Goal: Communication & Community: Answer question/provide support

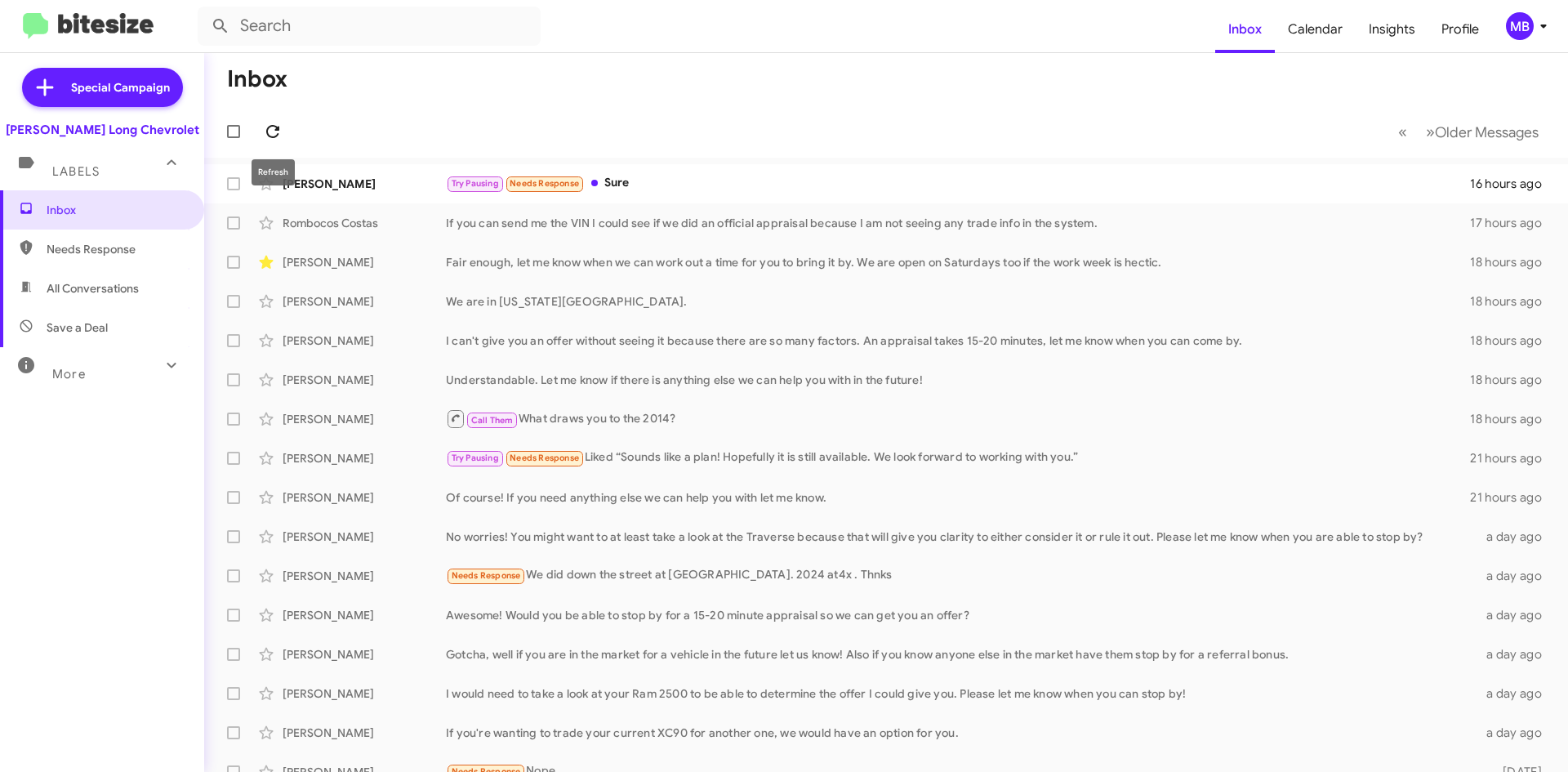
click at [277, 142] on button at bounding box center [273, 131] width 33 height 33
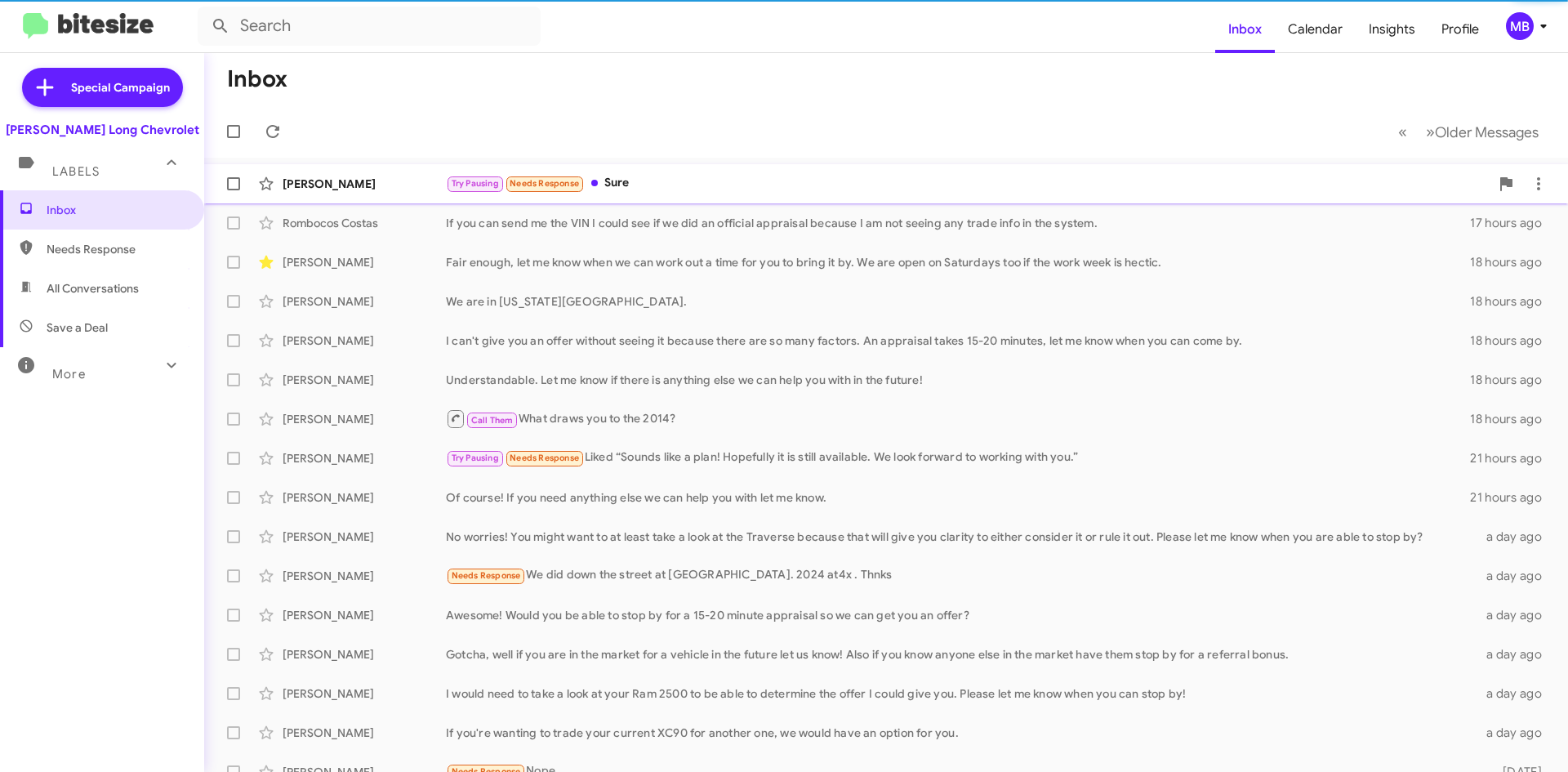
click at [790, 185] on div "Try Pausing Needs Response Sure" at bounding box center [967, 183] width 1043 height 18
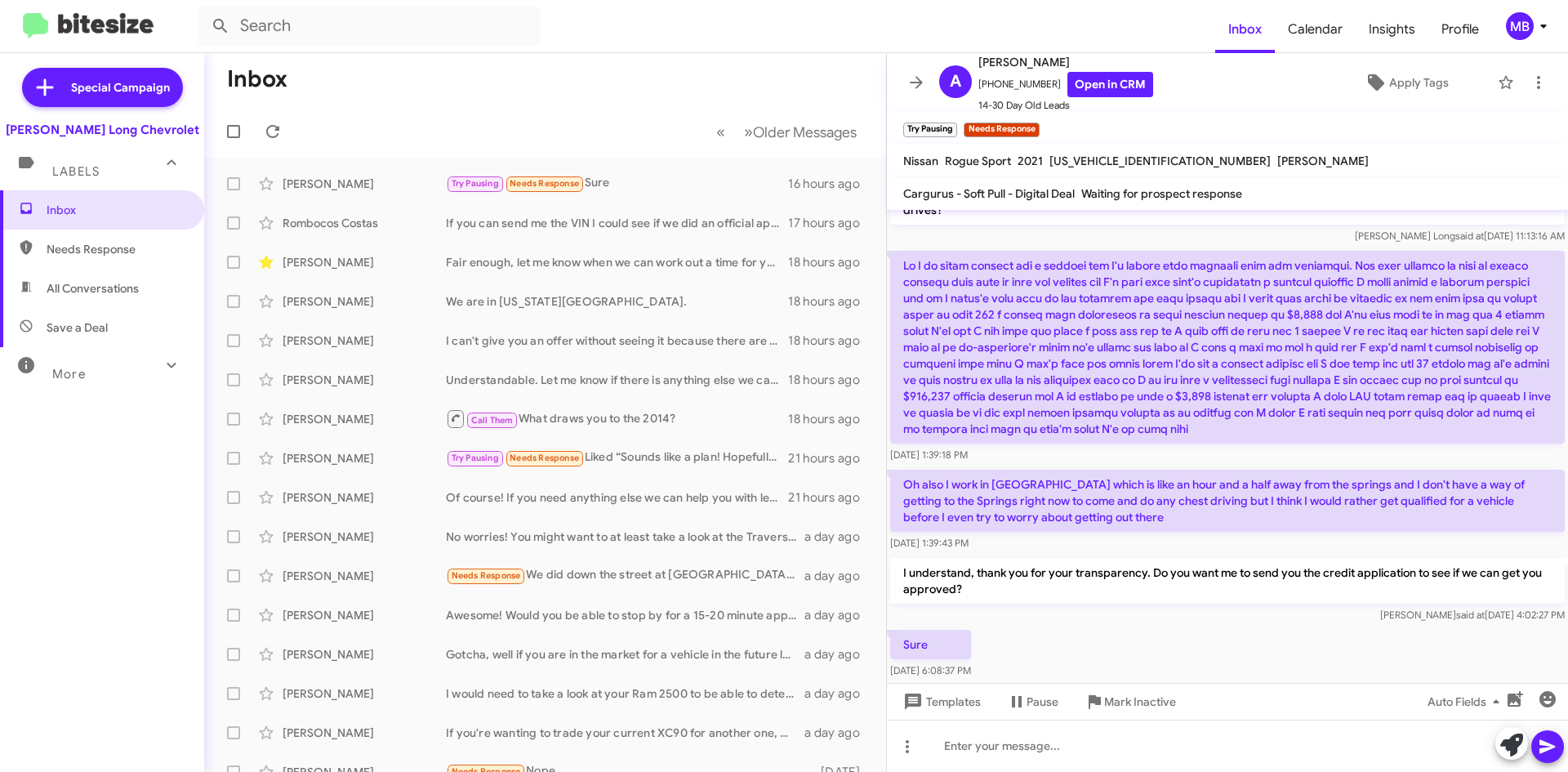
scroll to position [130, 0]
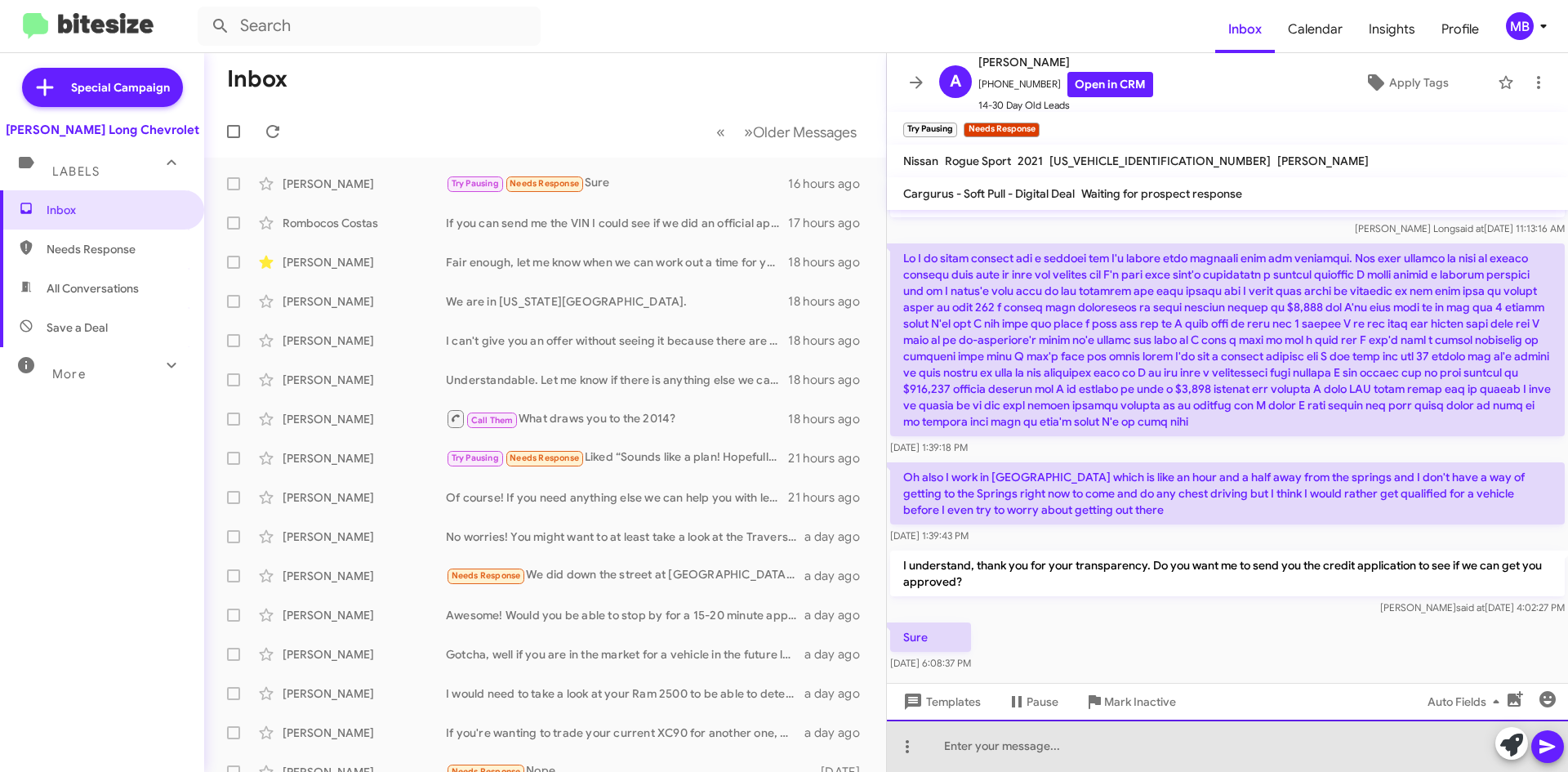
click at [983, 760] on div at bounding box center [1226, 745] width 681 height 52
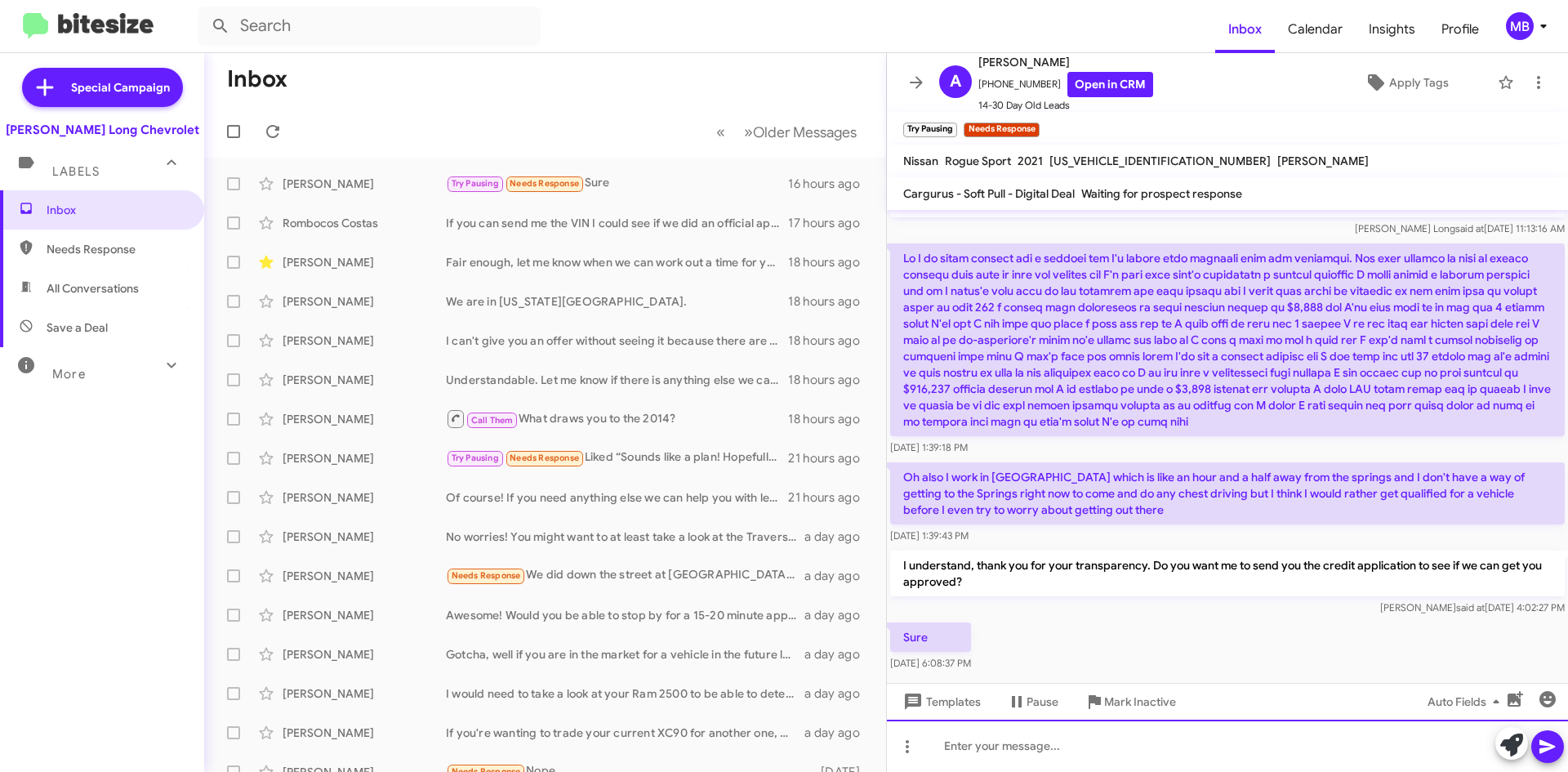
paste div
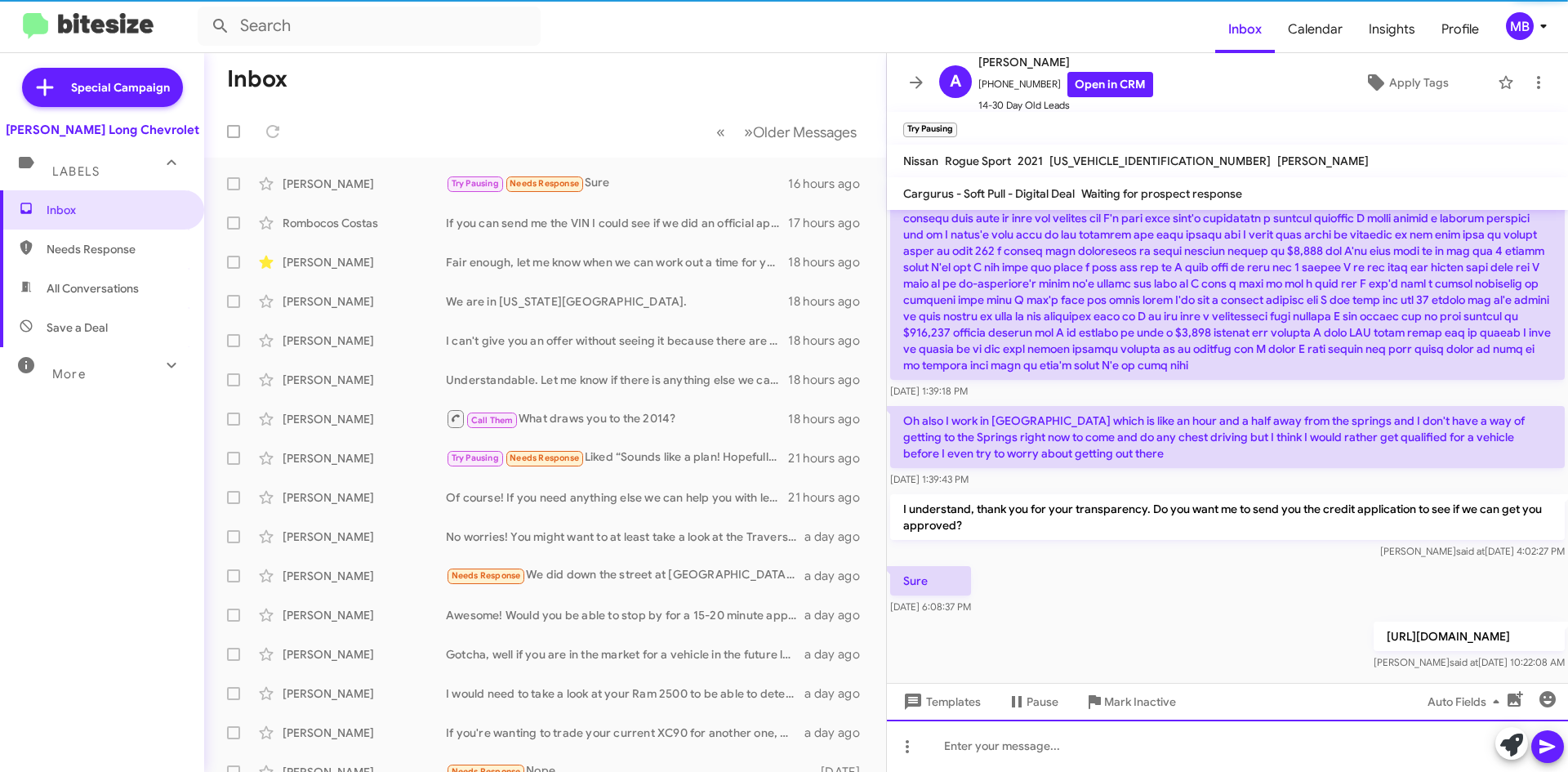
scroll to position [189, 0]
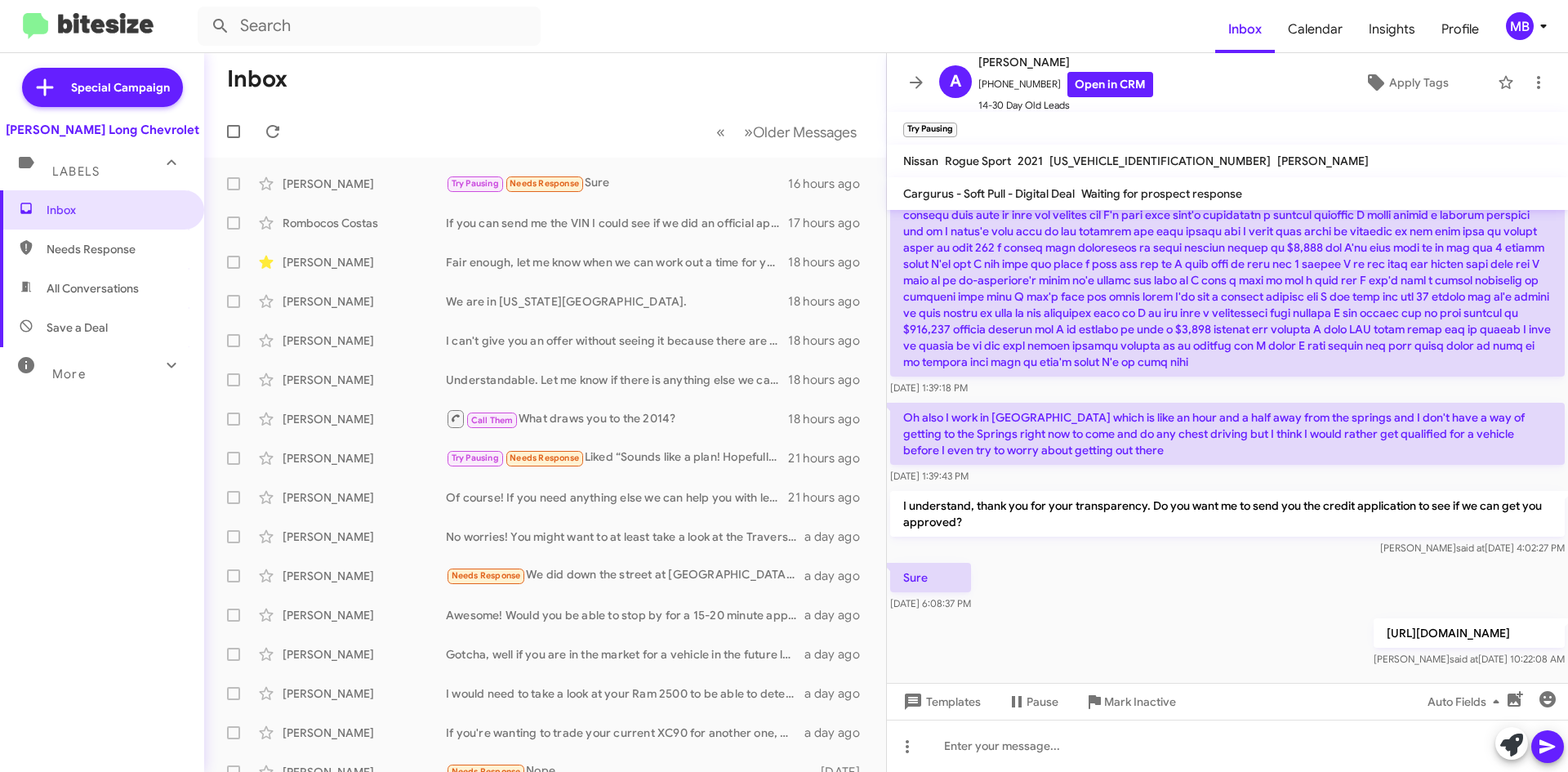
click at [91, 251] on span "Needs Response" at bounding box center [116, 249] width 139 height 17
type input "in:needs-response"
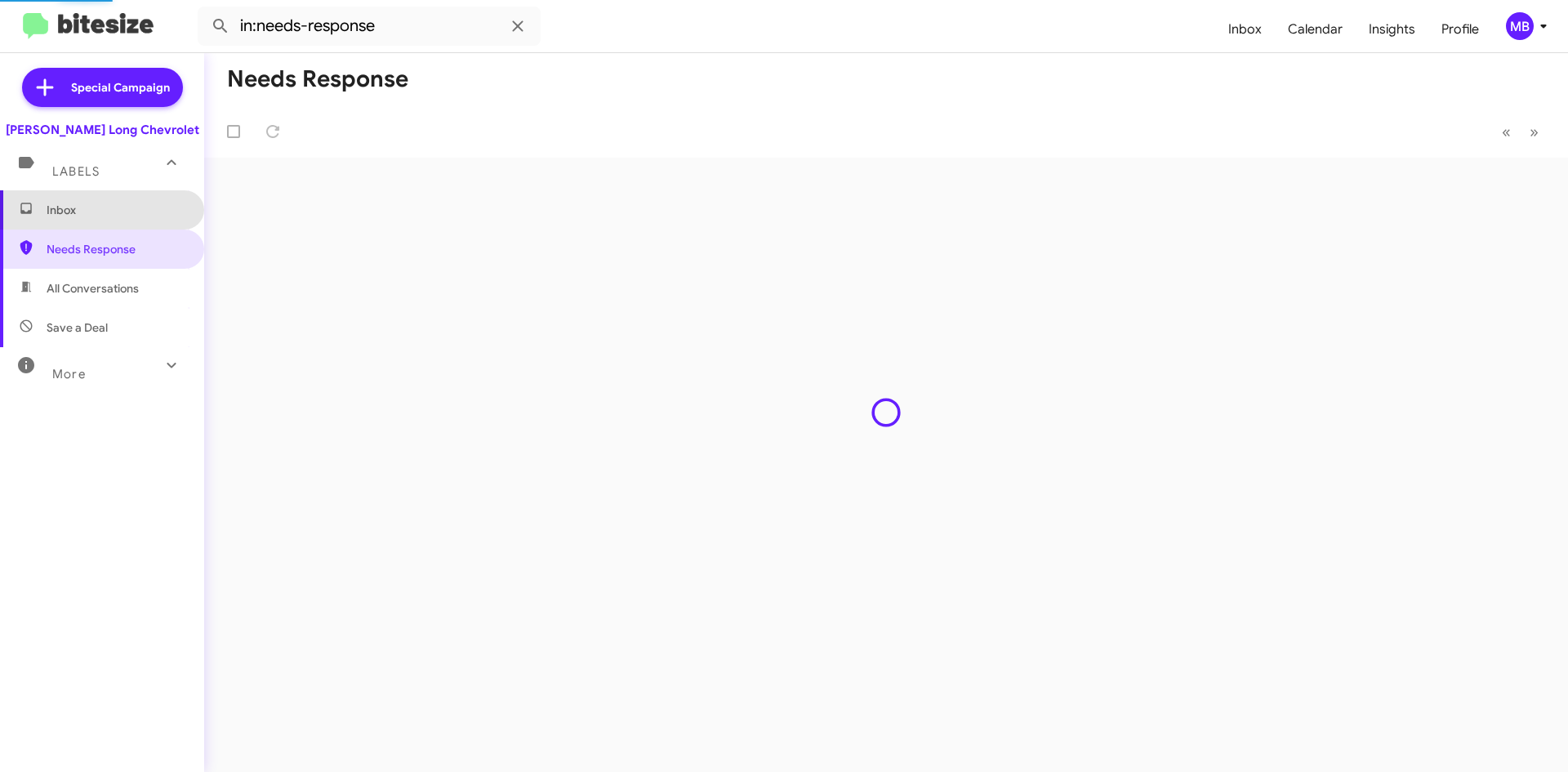
click at [141, 211] on span "Inbox" at bounding box center [116, 210] width 139 height 17
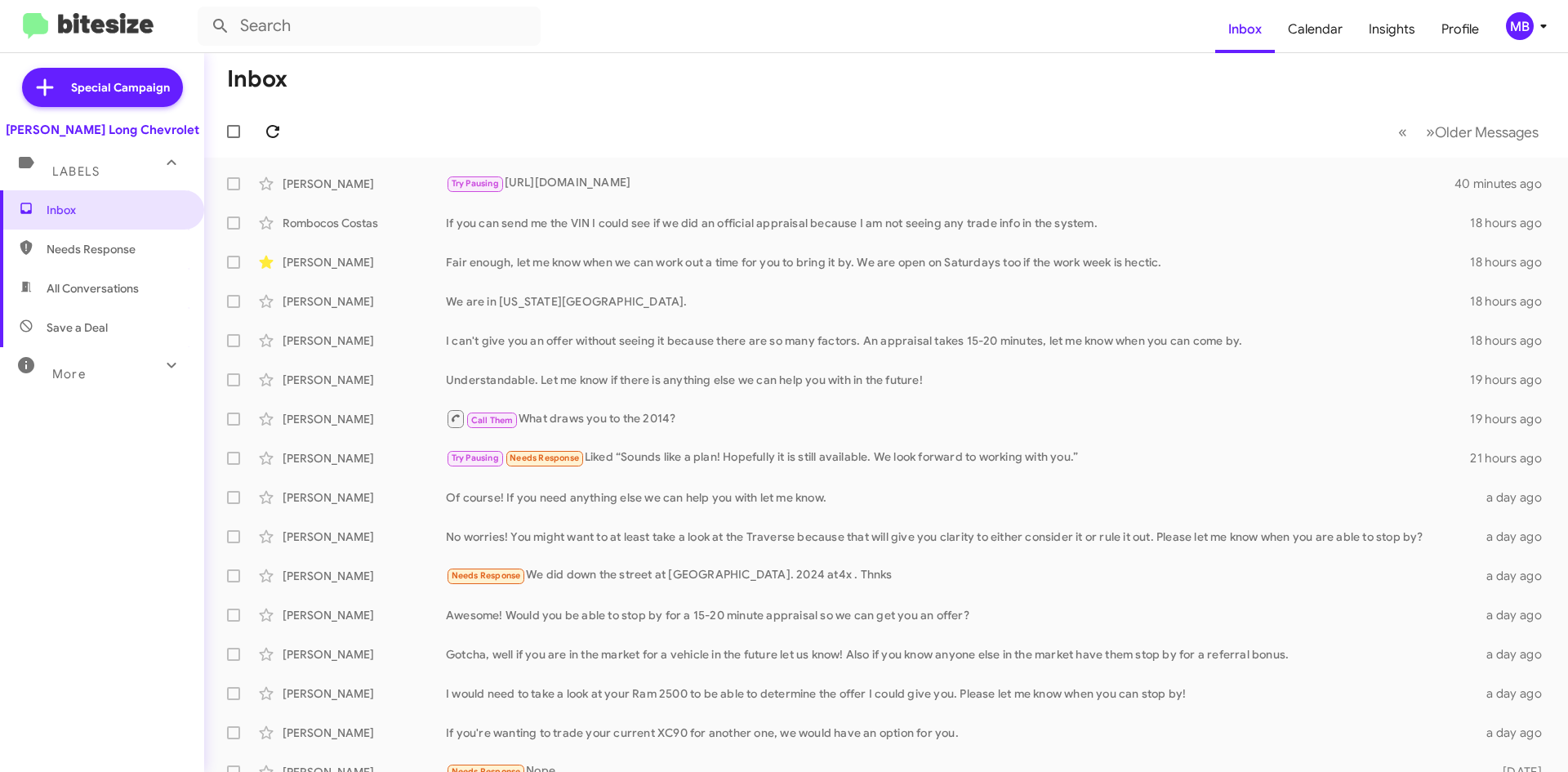
click at [270, 121] on button at bounding box center [273, 131] width 33 height 33
click at [265, 128] on icon at bounding box center [272, 131] width 19 height 19
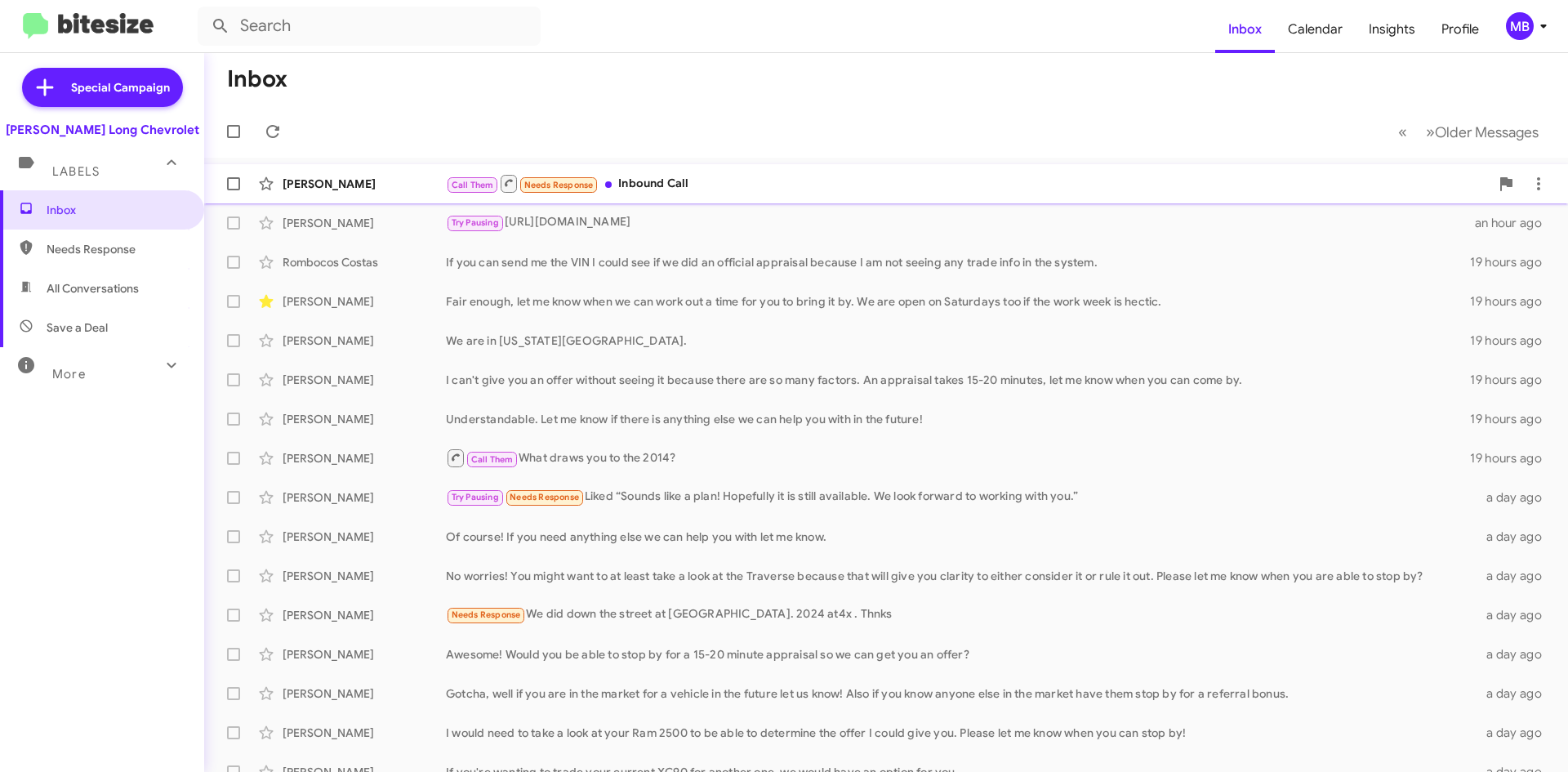
click at [1342, 178] on div "Call Them Needs Response Inbound Call" at bounding box center [967, 183] width 1043 height 20
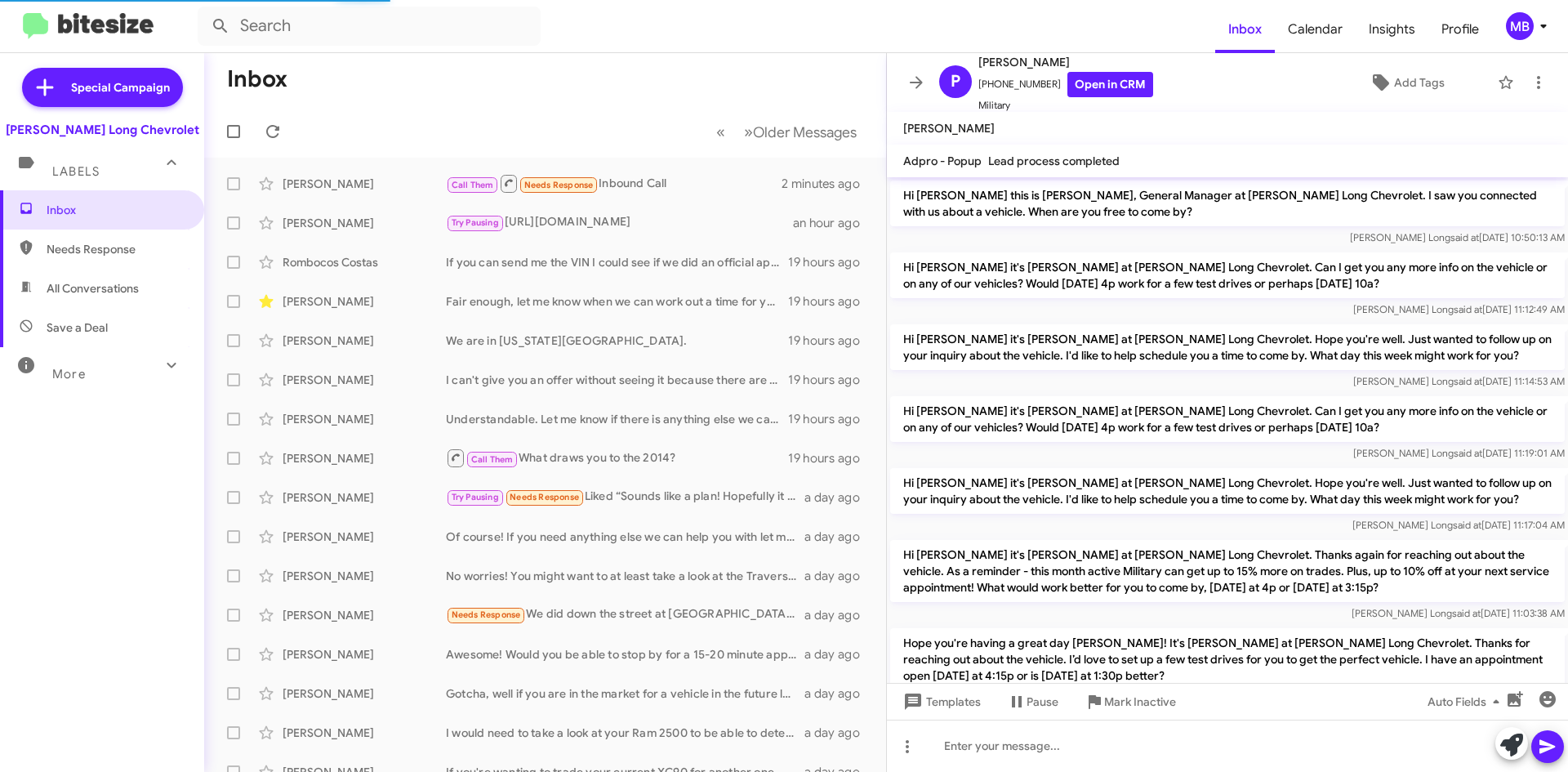
scroll to position [503, 0]
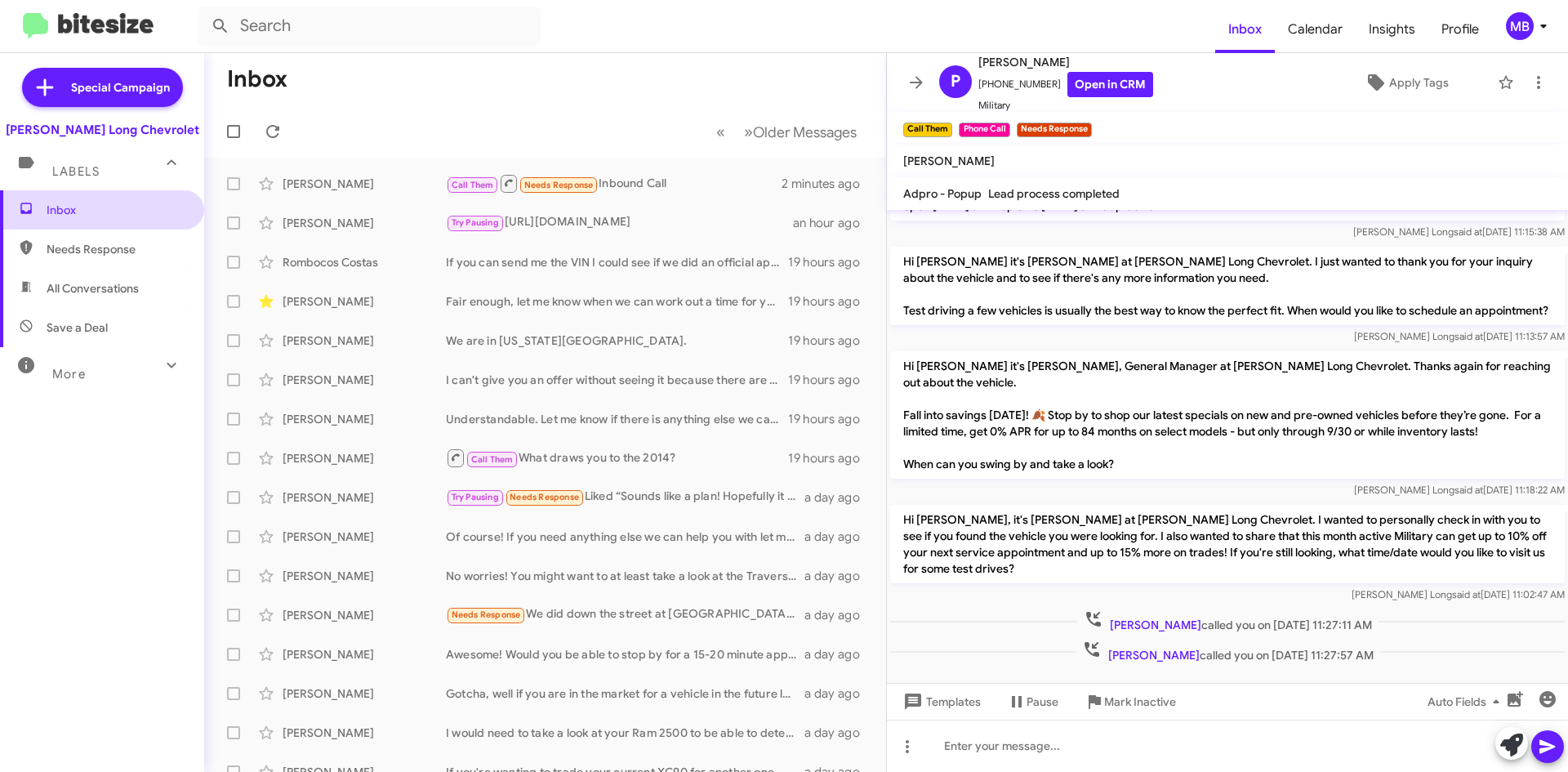
click at [58, 219] on span "Inbox" at bounding box center [102, 210] width 204 height 40
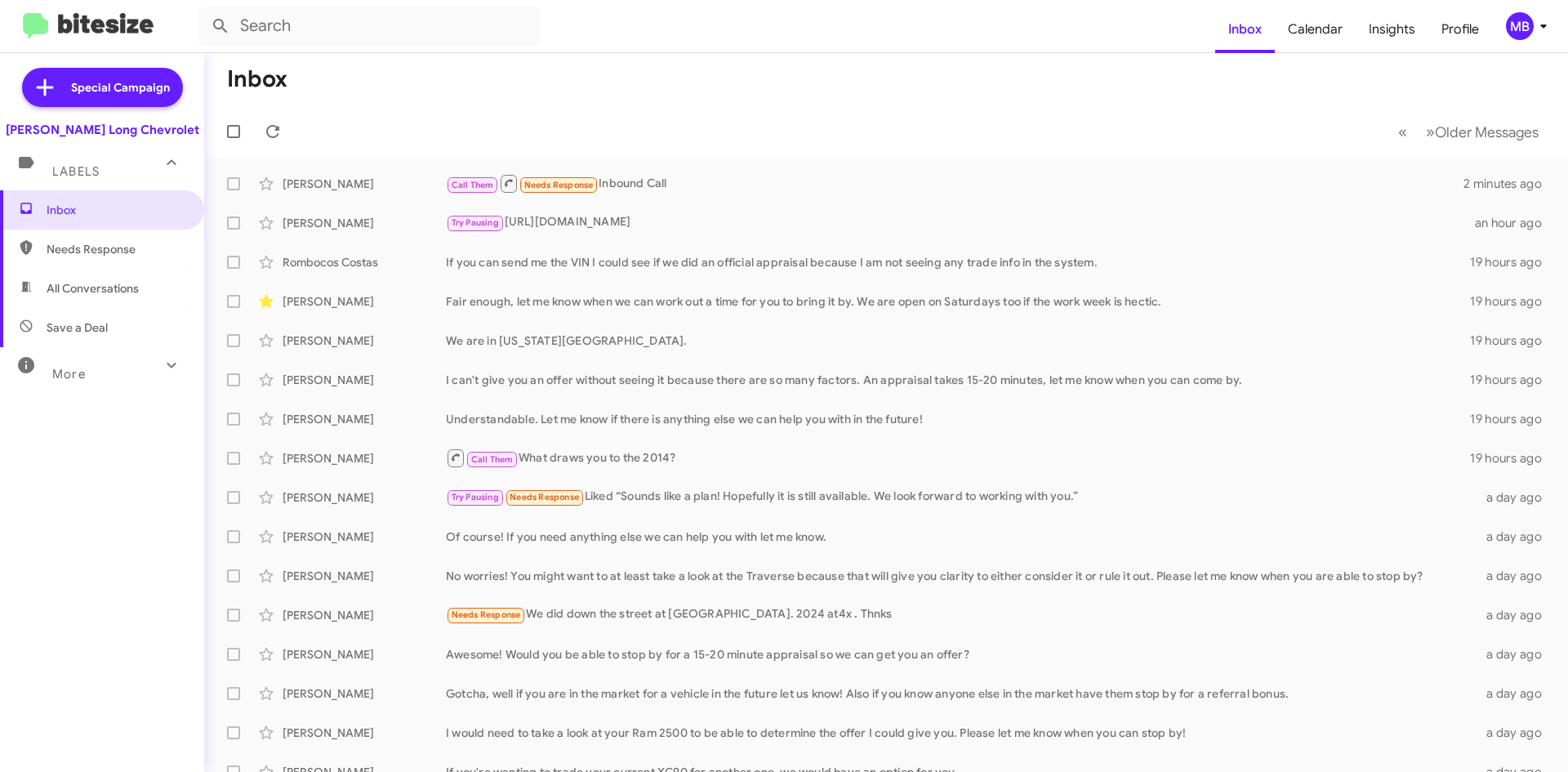
click at [460, 142] on mat-toolbar-row "« Previous » Next Older Messages" at bounding box center [886, 131] width 1364 height 52
